Goal: Complete application form: Complete application form

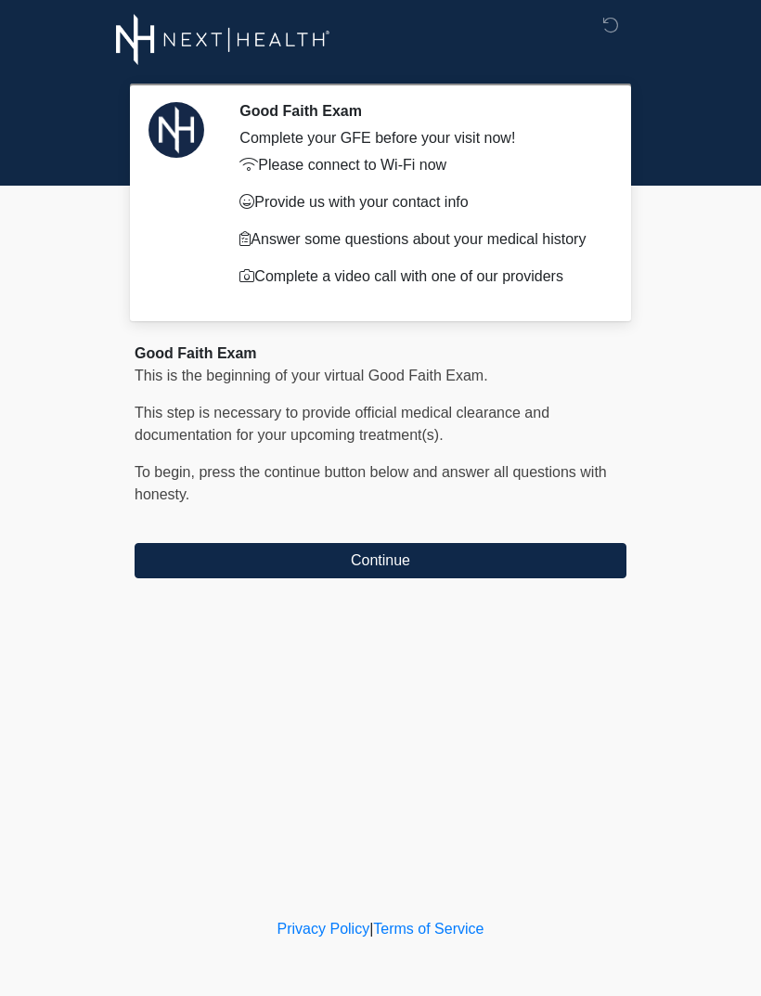
click at [549, 549] on button "Continue" at bounding box center [381, 560] width 492 height 35
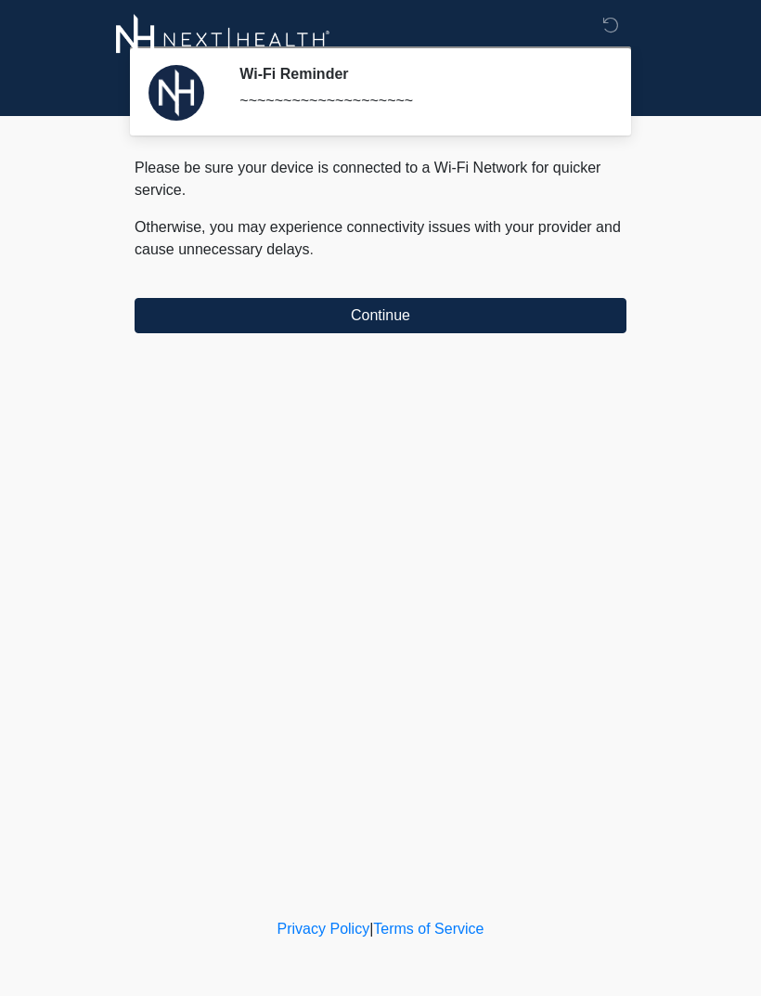
click at [514, 314] on button "Continue" at bounding box center [381, 315] width 492 height 35
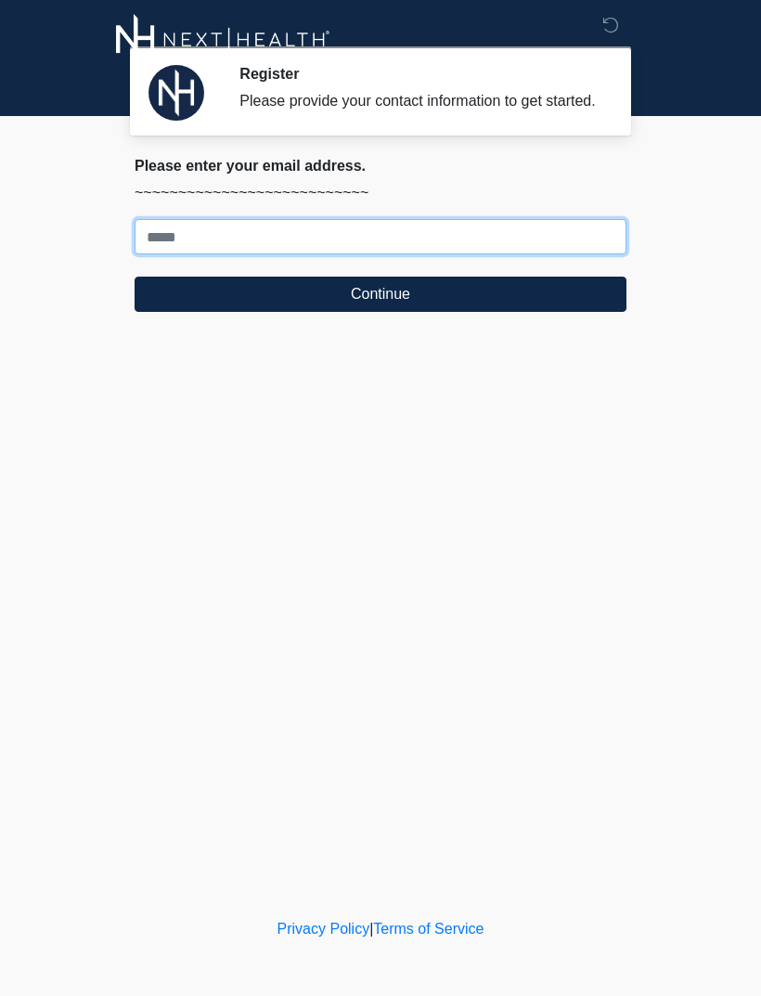
click at [184, 254] on input "Where should we email your treatment plan?" at bounding box center [381, 236] width 492 height 35
type input "**********"
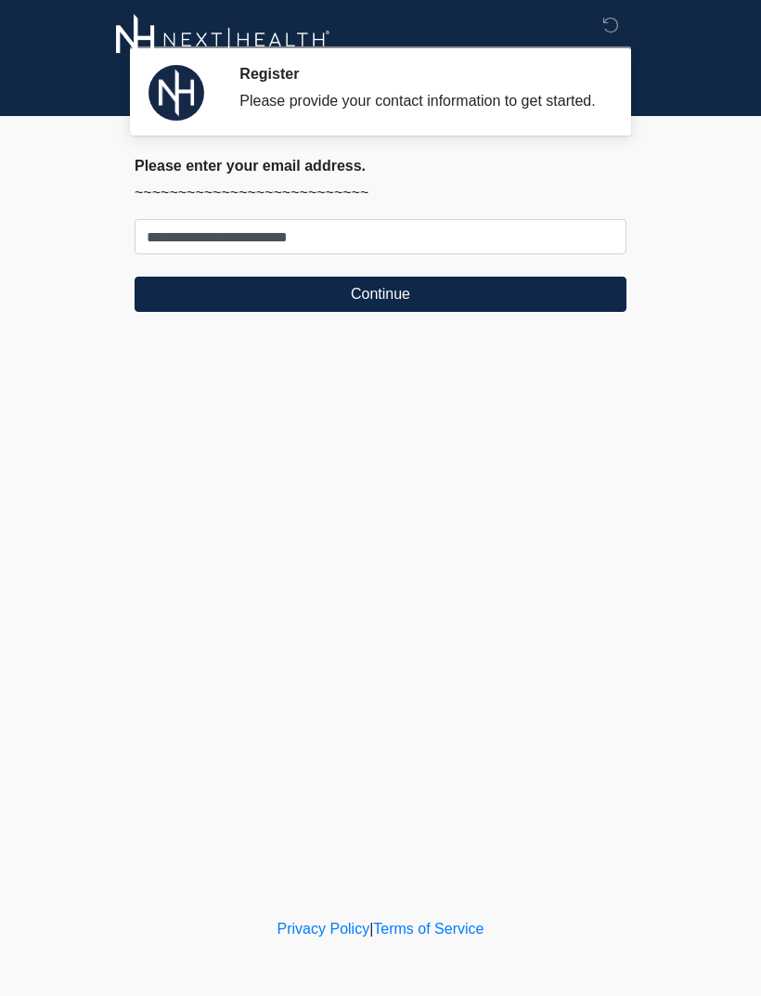
click at [404, 312] on button "Continue" at bounding box center [381, 294] width 492 height 35
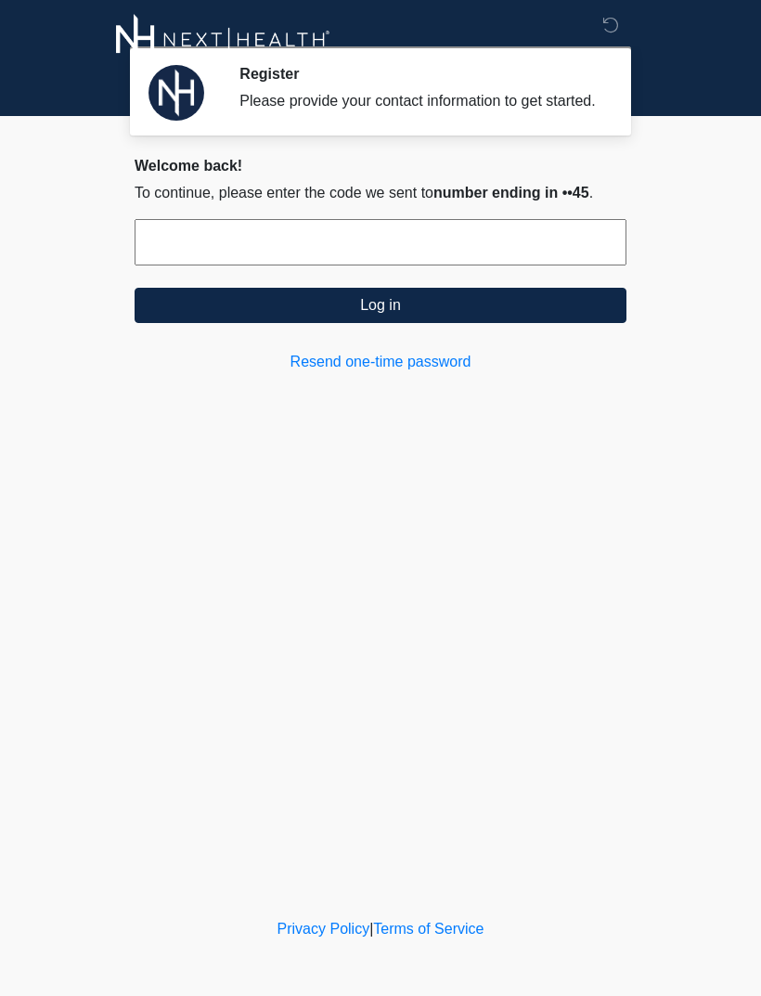
click at [186, 250] on input "text" at bounding box center [381, 242] width 492 height 46
type input "******"
click at [411, 323] on button "Log in" at bounding box center [381, 305] width 492 height 35
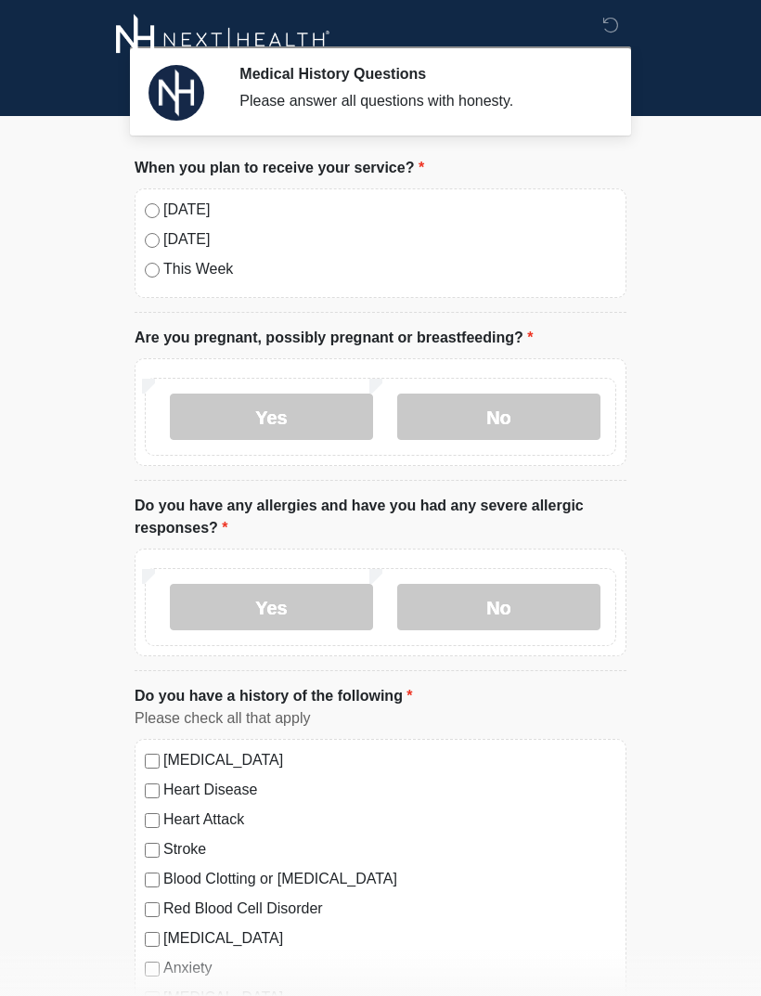
click at [504, 414] on label "No" at bounding box center [498, 417] width 203 height 46
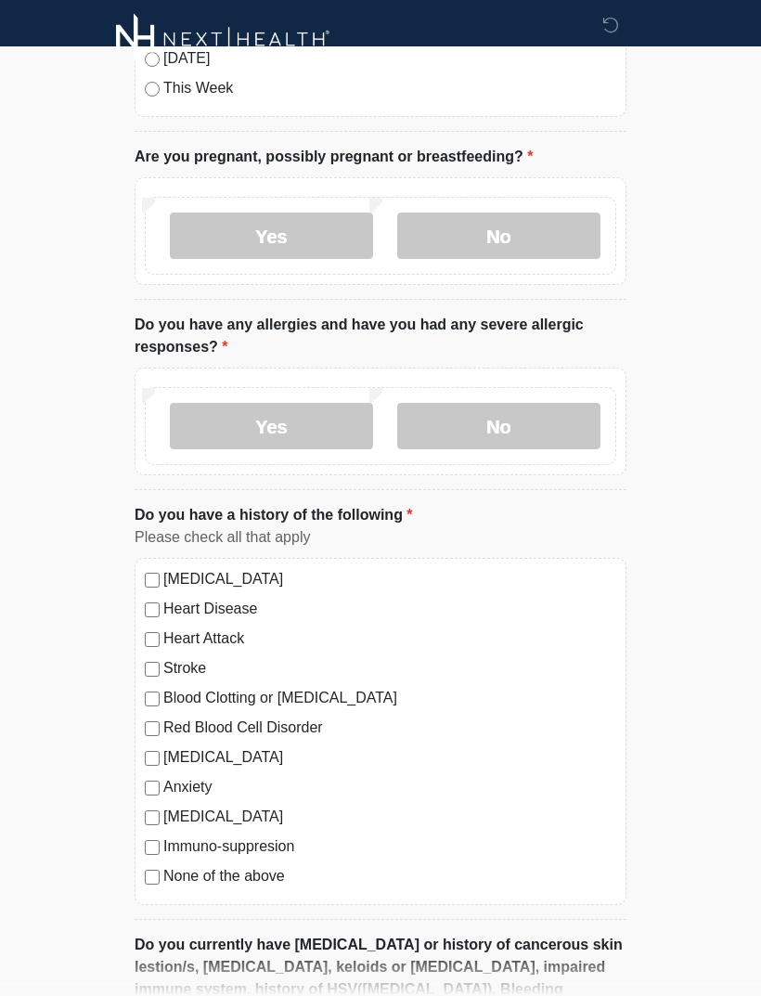
scroll to position [181, 0]
click at [499, 435] on label "No" at bounding box center [498, 426] width 203 height 46
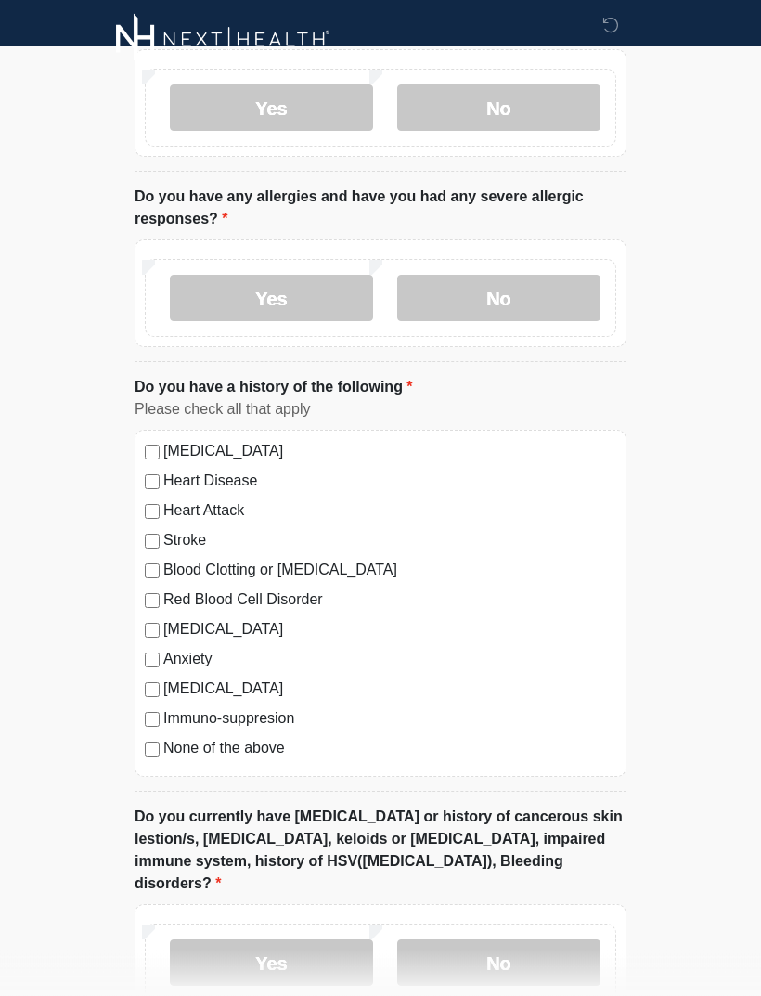
click at [291, 314] on label "Yes" at bounding box center [271, 299] width 203 height 46
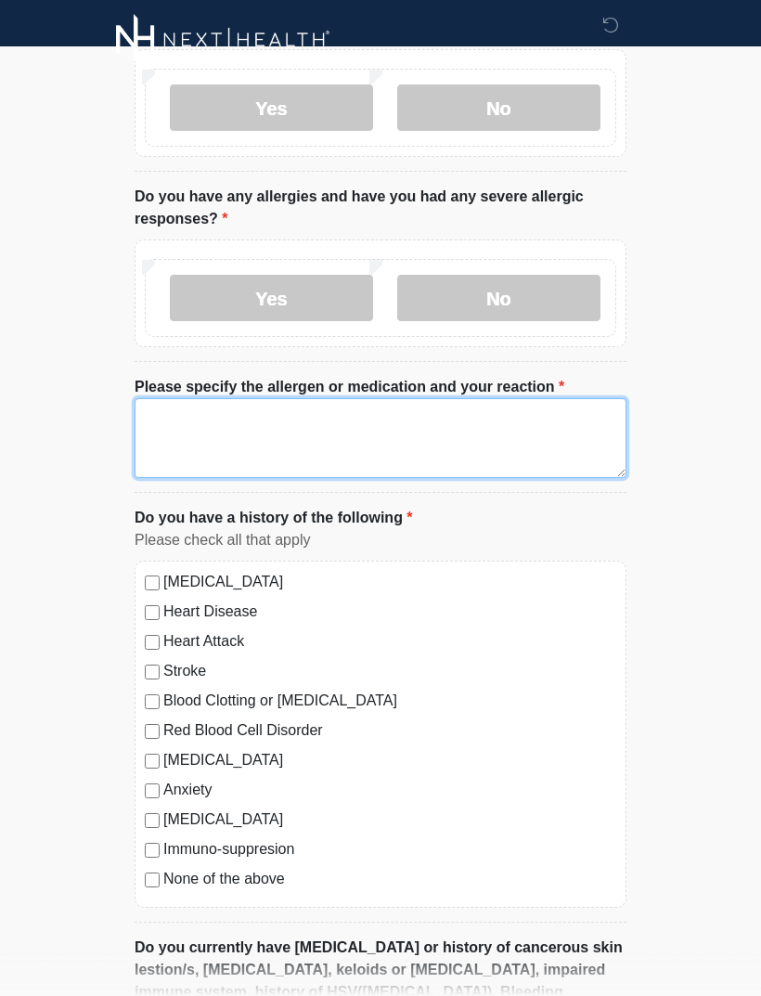
click at [260, 446] on textarea "Please specify the allergen or medication and your reaction" at bounding box center [381, 438] width 492 height 80
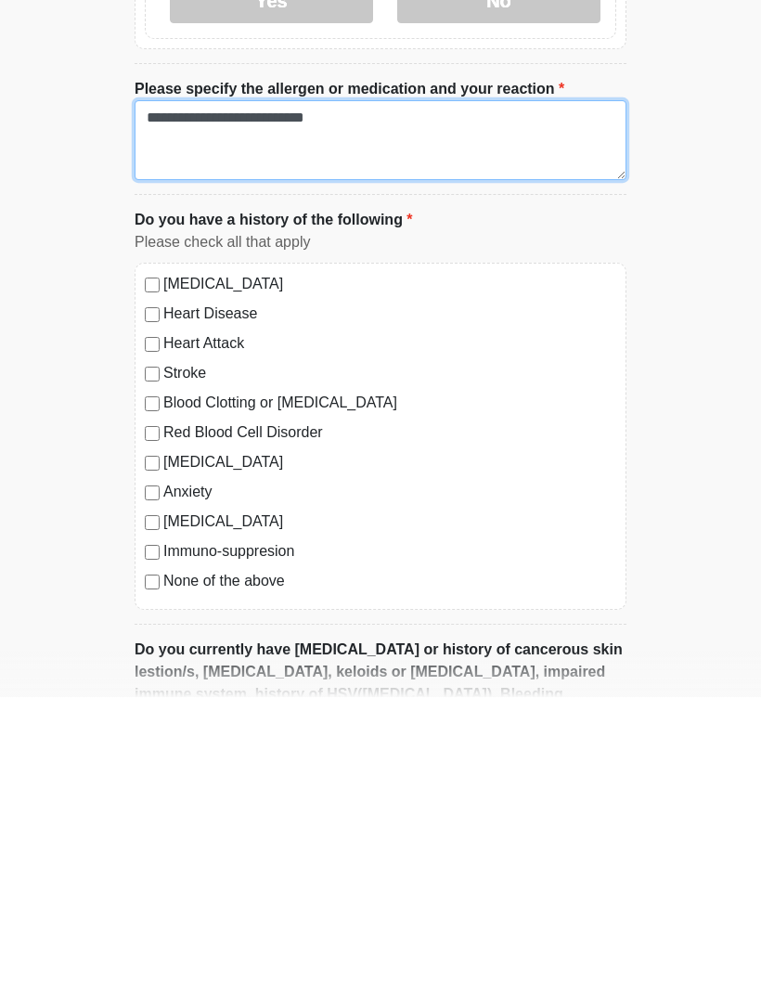
type textarea "**********"
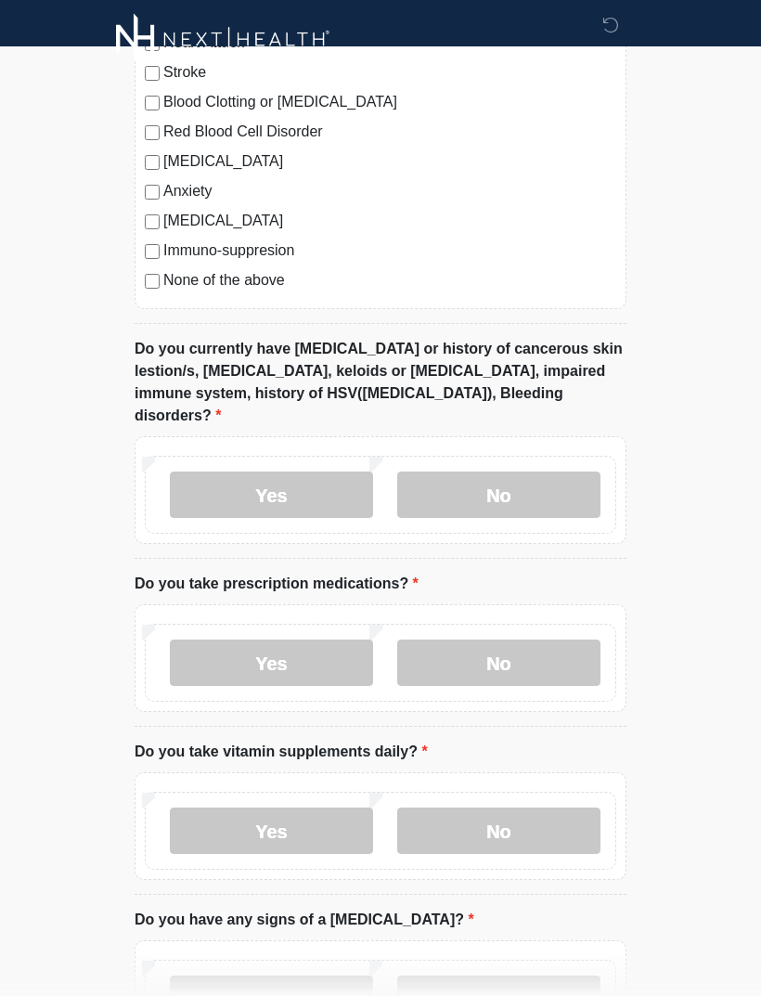
scroll to position [937, 0]
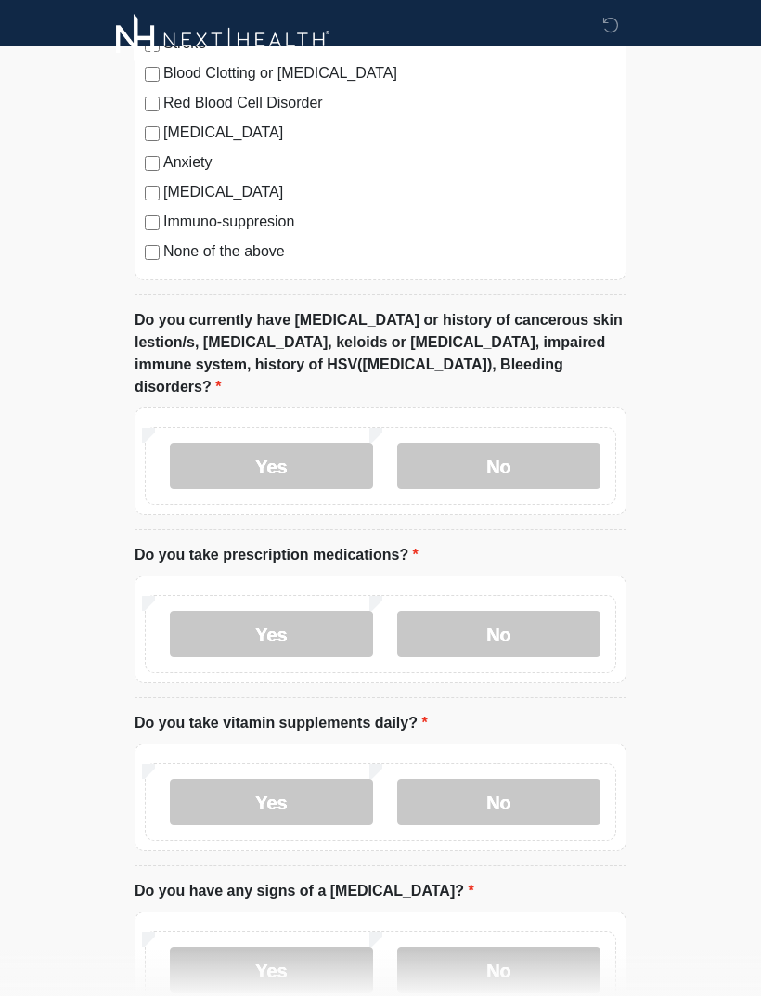
click at [537, 443] on label "No" at bounding box center [498, 466] width 203 height 46
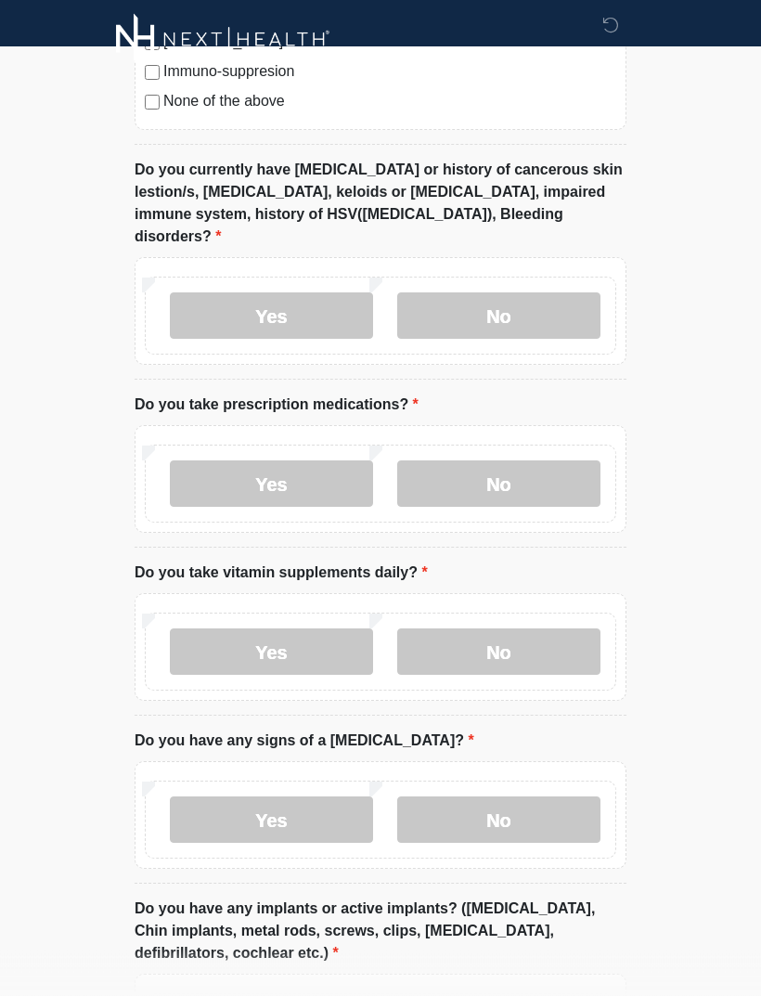
click at [301, 461] on label "Yes" at bounding box center [271, 484] width 203 height 46
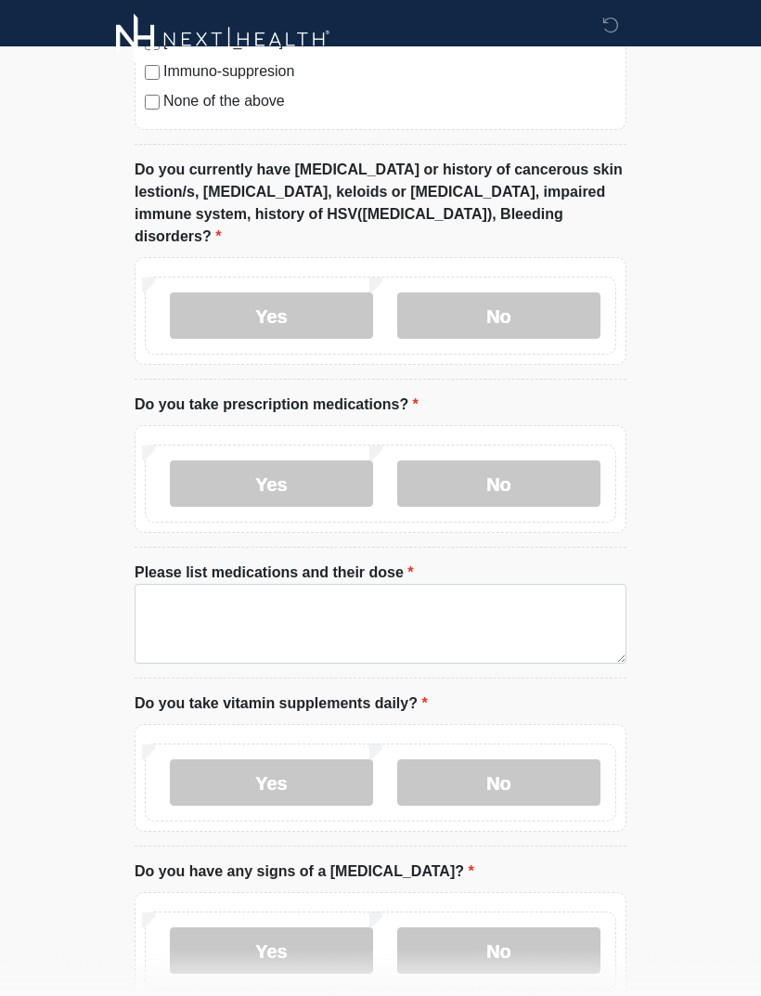
scroll to position [1087, 0]
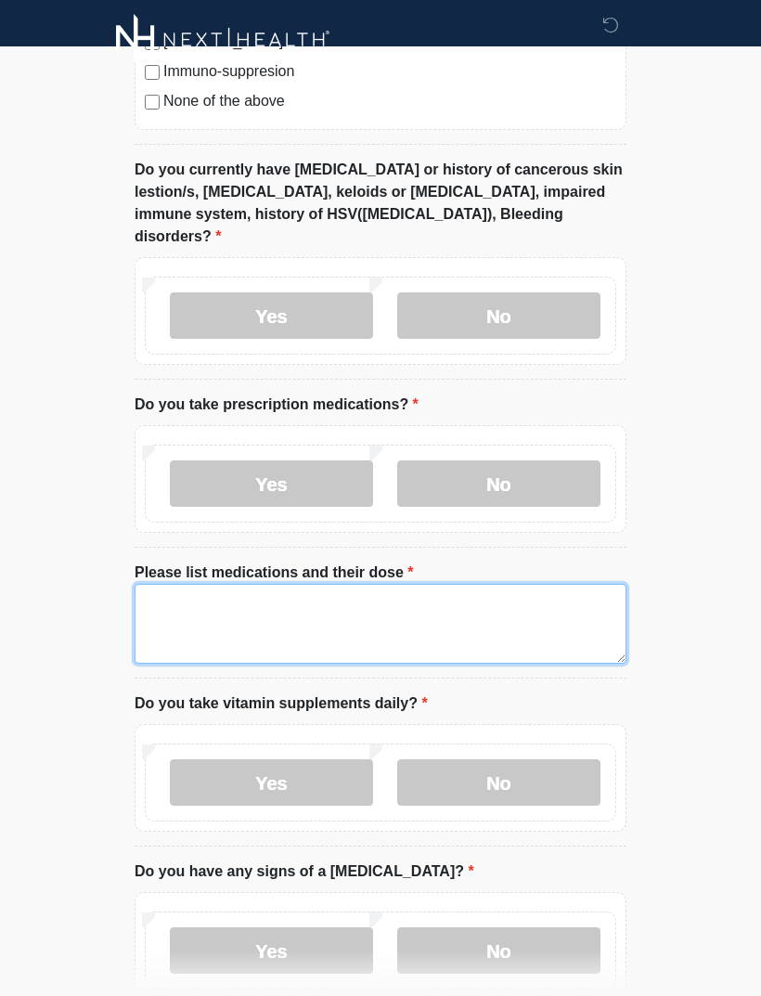
click at [183, 593] on textarea "Please list medications and their dose" at bounding box center [381, 624] width 492 height 80
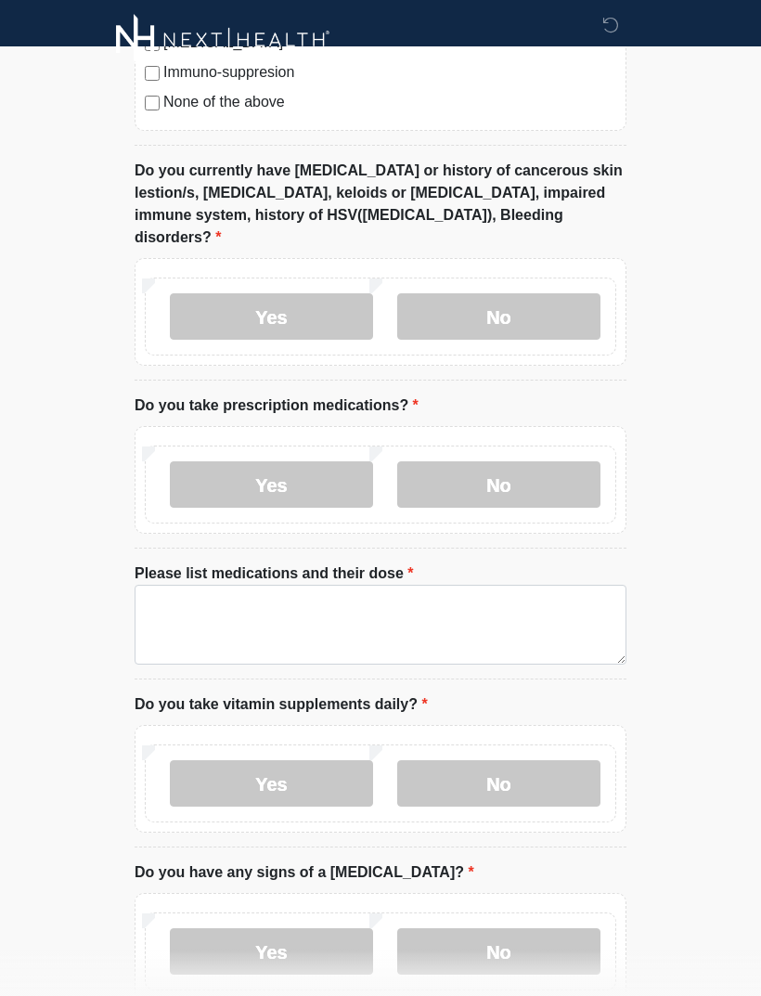
click at [490, 461] on label "No" at bounding box center [498, 484] width 203 height 46
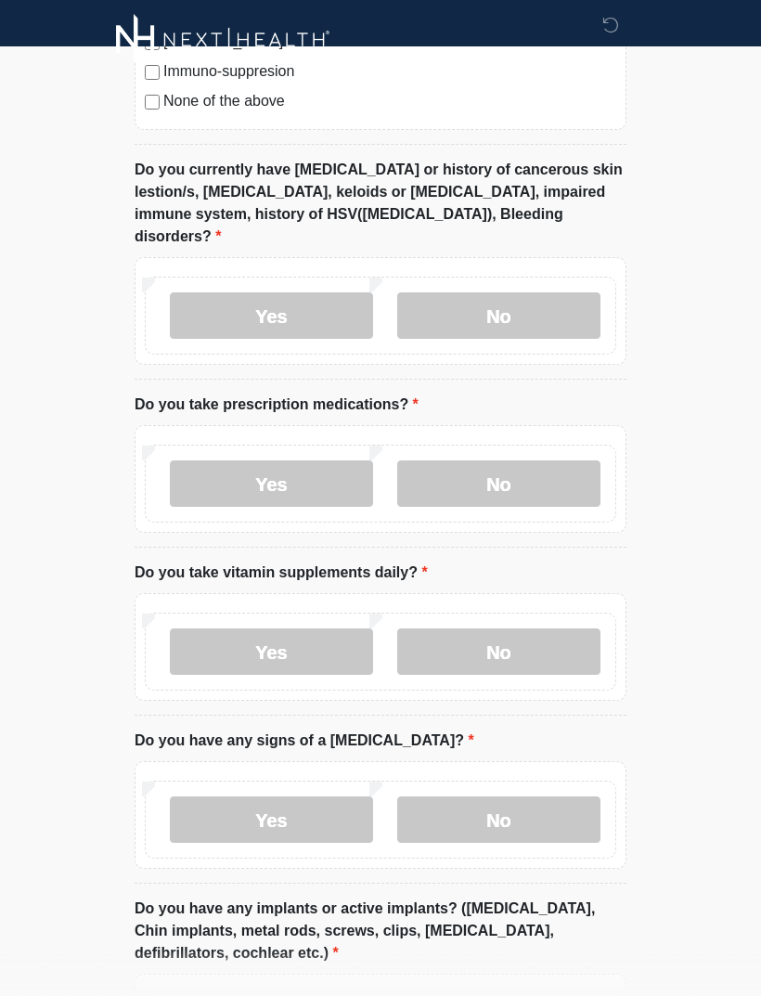
click at [520, 634] on label "No" at bounding box center [498, 652] width 203 height 46
click at [527, 806] on label "No" at bounding box center [498, 820] width 203 height 46
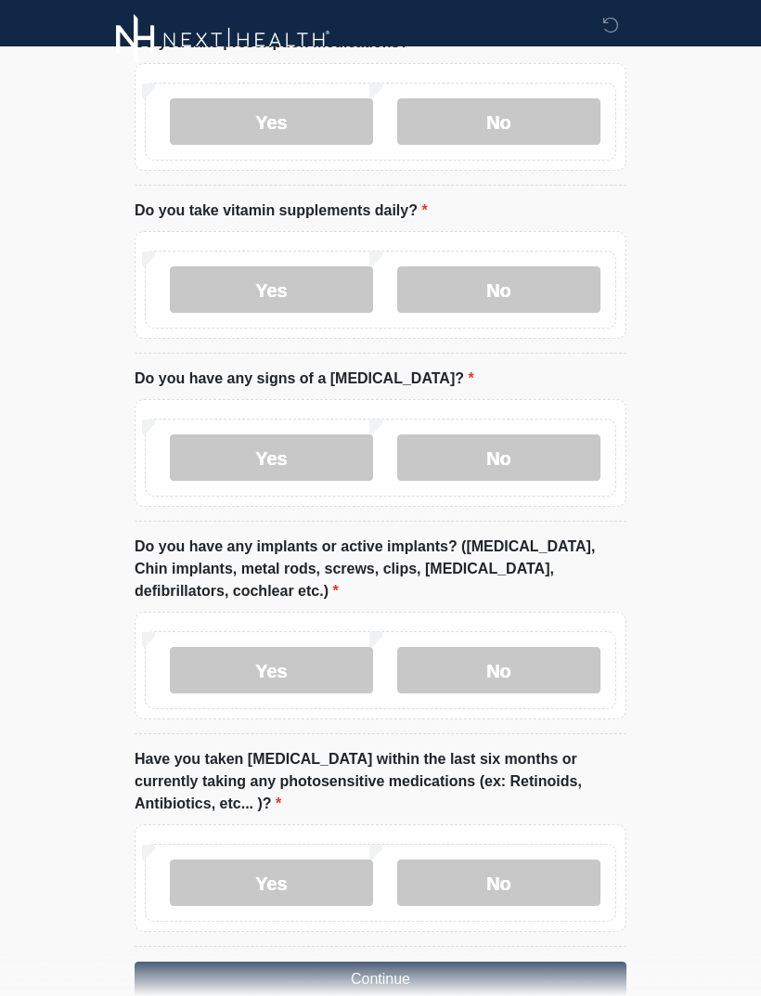
scroll to position [1464, 0]
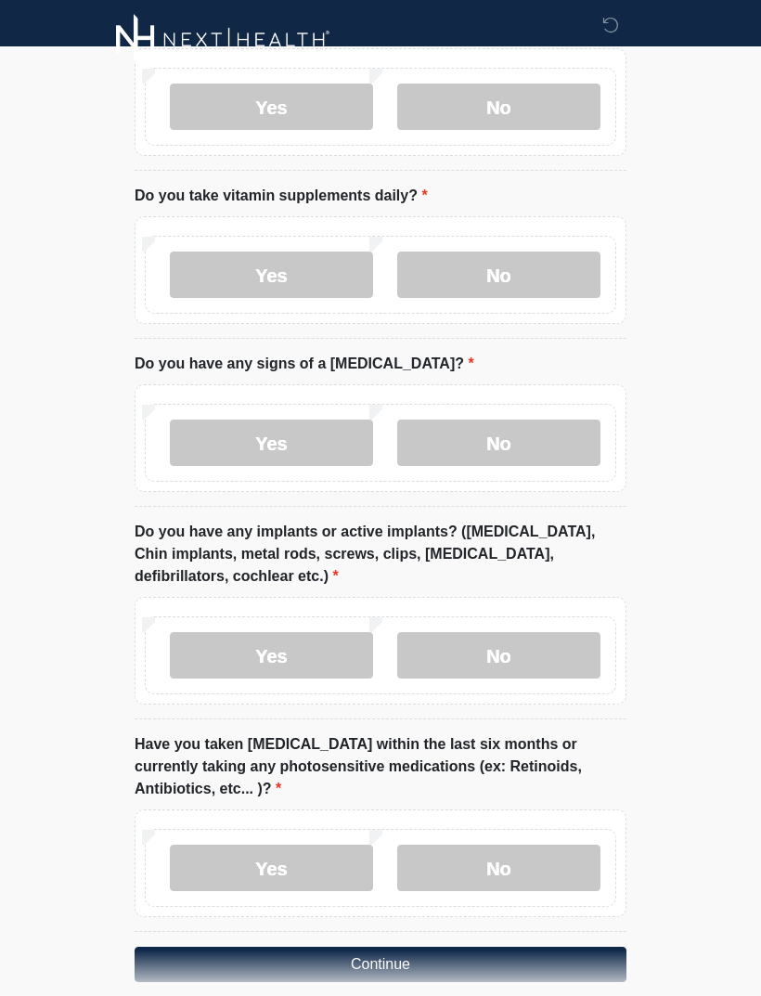
click at [544, 640] on label "No" at bounding box center [498, 655] width 203 height 46
click at [541, 845] on label "No" at bounding box center [498, 868] width 203 height 46
click at [522, 947] on button "Continue" at bounding box center [381, 964] width 492 height 35
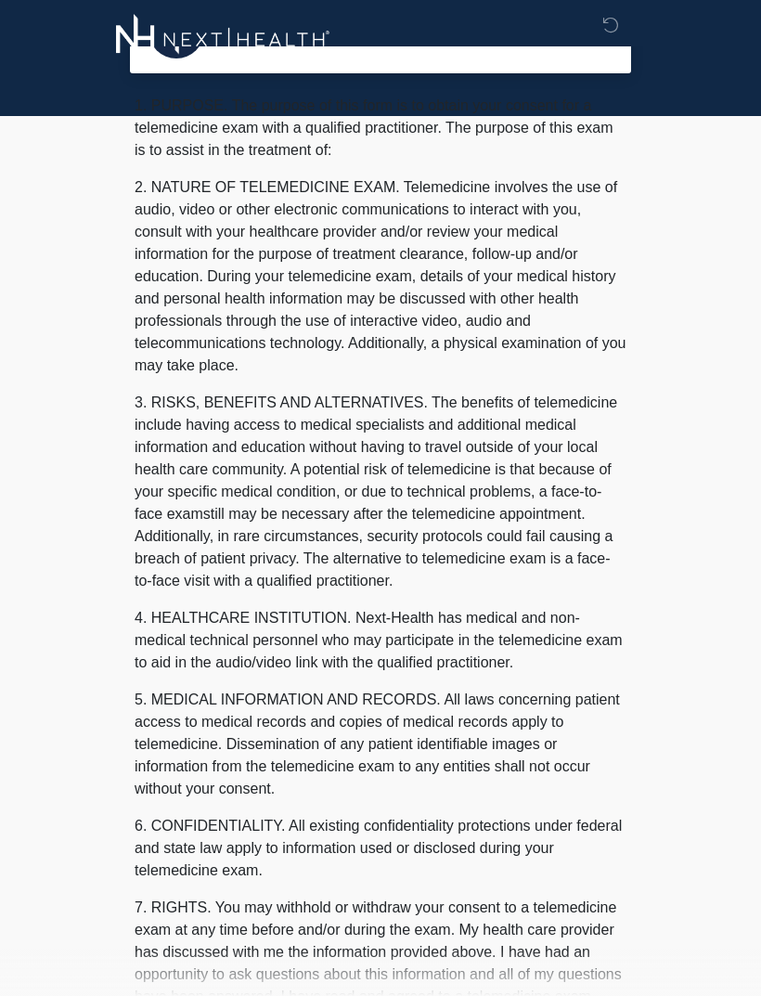
scroll to position [0, 0]
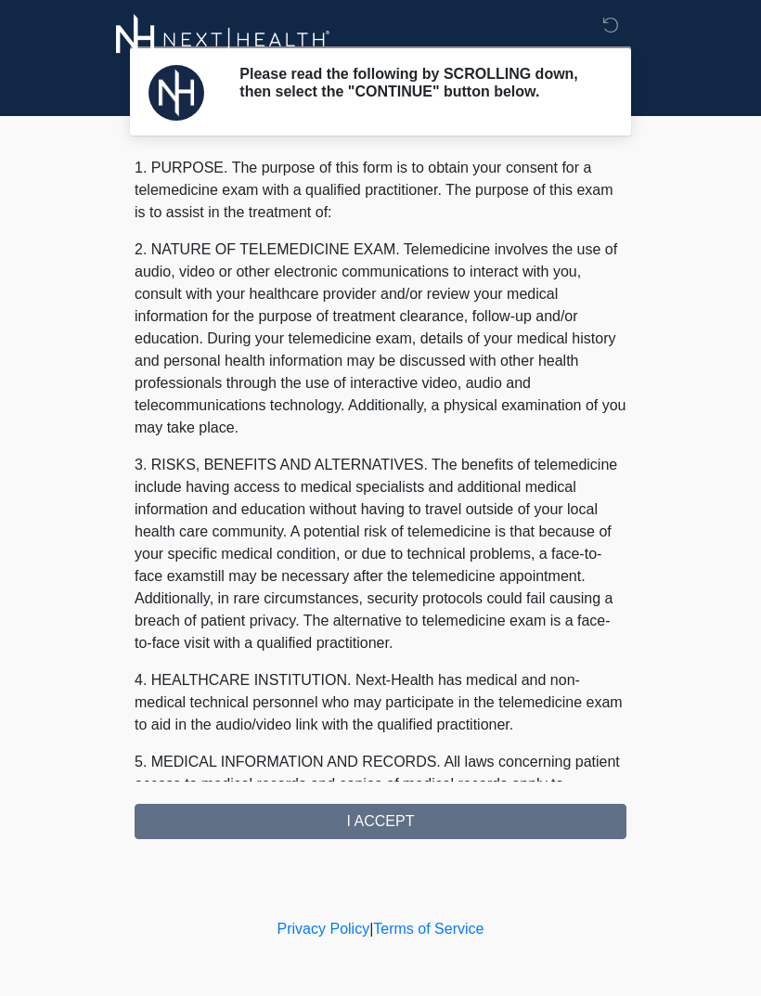
click at [480, 832] on div "1. PURPOSE. The purpose of this form is to obtain your consent for a telemedici…" at bounding box center [381, 498] width 492 height 682
click at [457, 836] on div "1. PURPOSE. The purpose of this form is to obtain your consent for a telemedici…" at bounding box center [381, 498] width 492 height 682
click at [396, 838] on div "1. PURPOSE. The purpose of this form is to obtain your consent for a telemedici…" at bounding box center [381, 498] width 492 height 682
click at [396, 837] on div "1. PURPOSE. The purpose of this form is to obtain your consent for a telemedici…" at bounding box center [381, 498] width 492 height 682
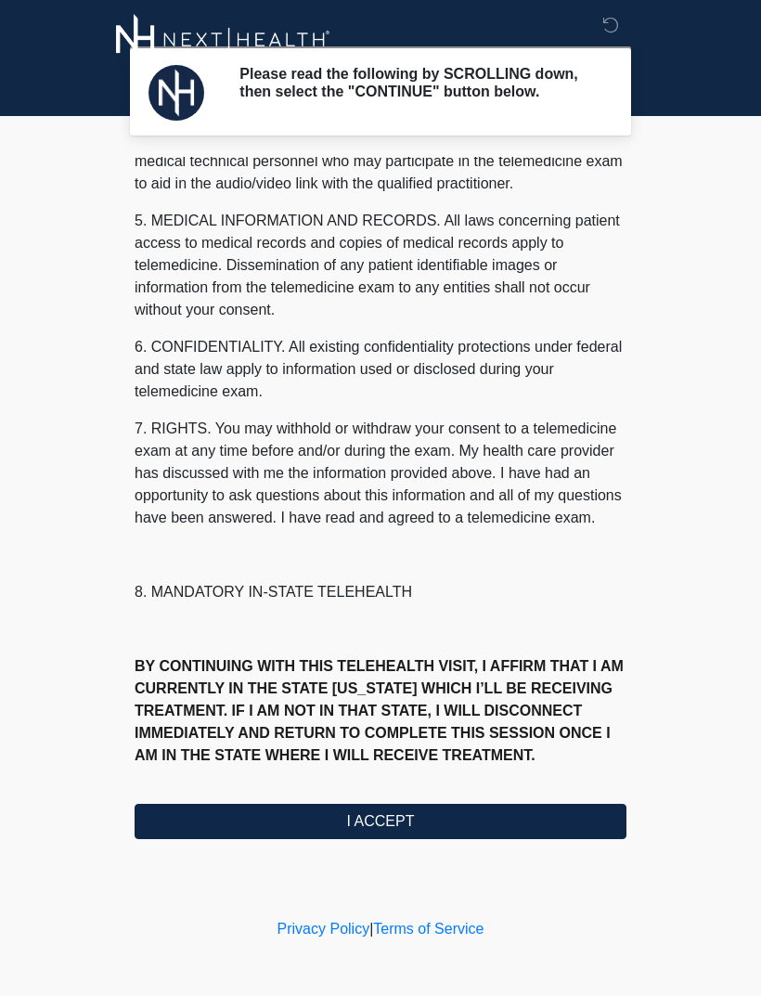
scroll to position [564, 0]
click at [398, 837] on button "I ACCEPT" at bounding box center [381, 821] width 492 height 35
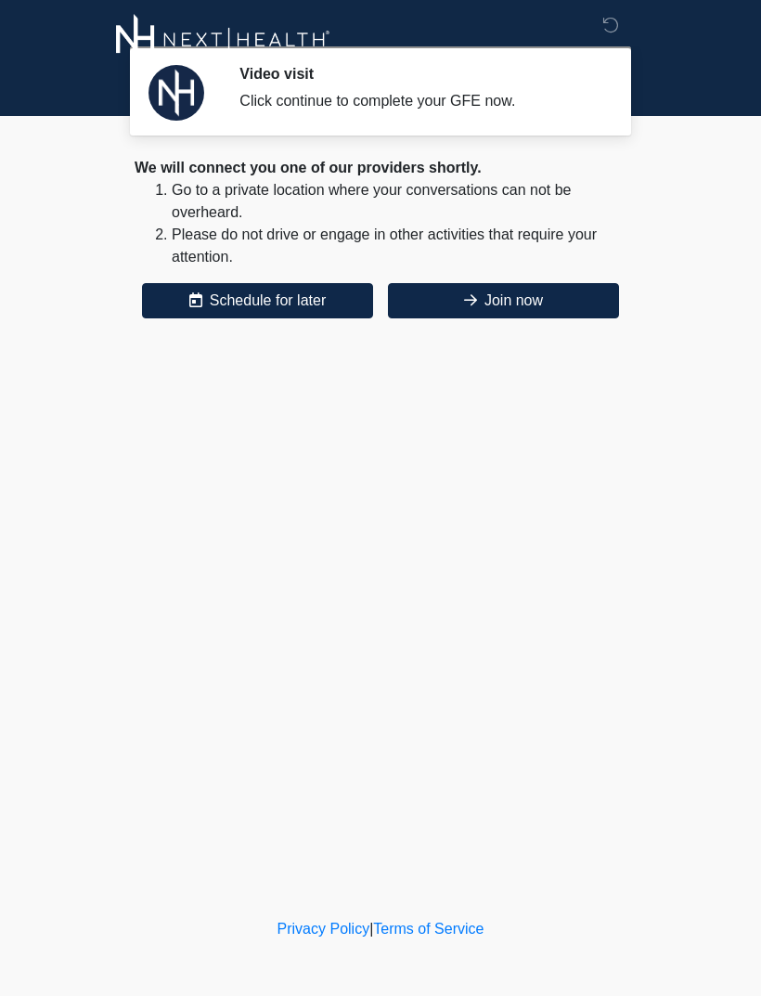
click at [500, 305] on button "Join now" at bounding box center [503, 300] width 231 height 35
